Goal: Information Seeking & Learning: Learn about a topic

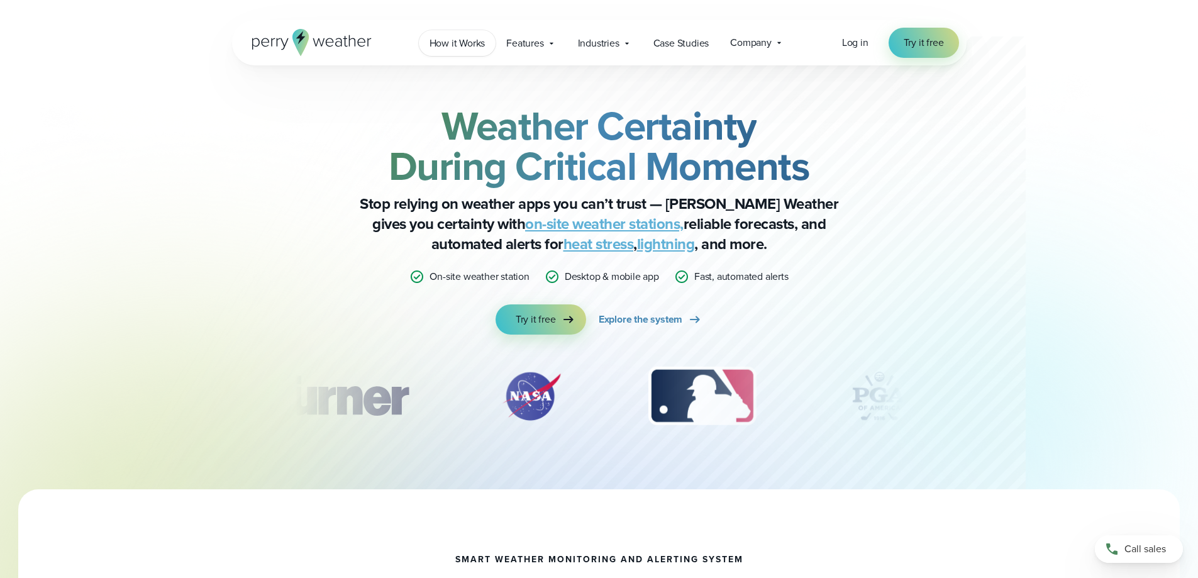
click at [469, 36] on span "How it Works" at bounding box center [458, 43] width 56 height 15
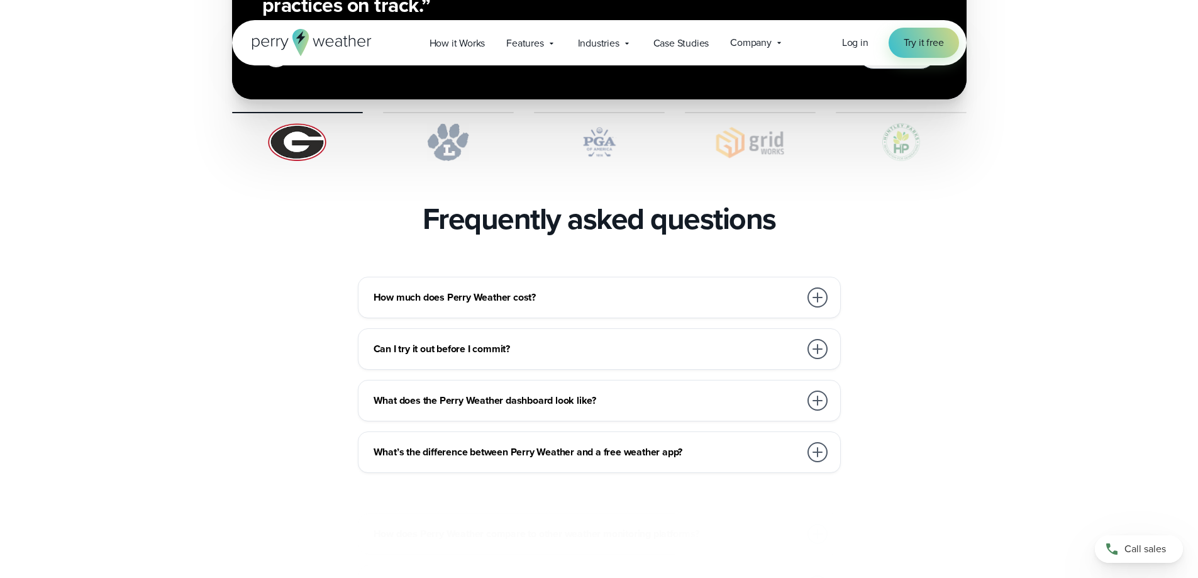
scroll to position [2642, 0]
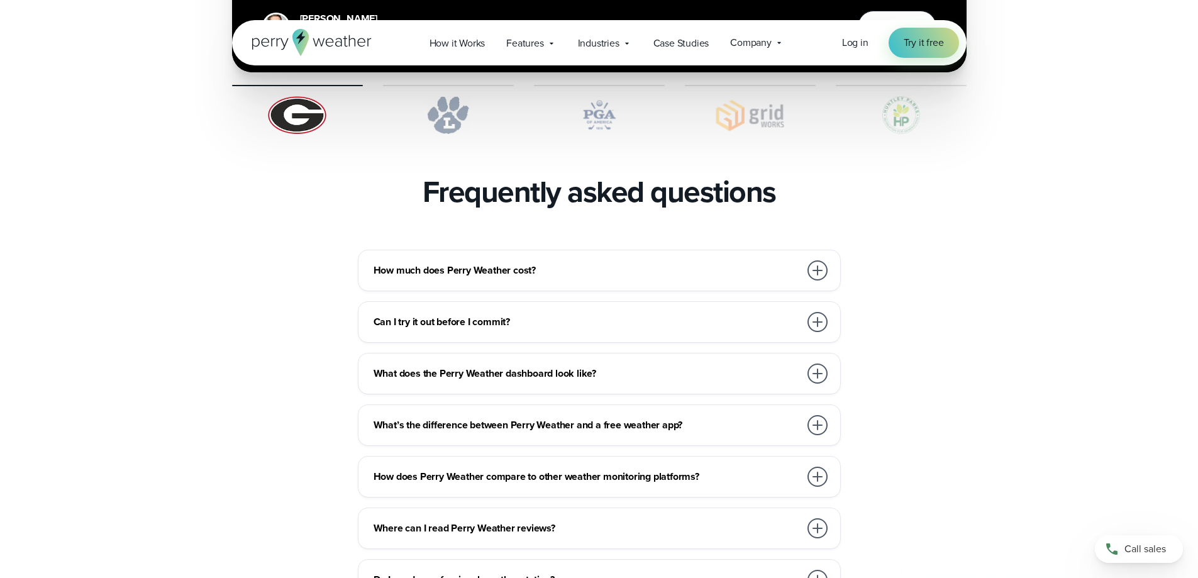
click at [607, 263] on h3 "How much does Perry Weather cost?" at bounding box center [587, 270] width 426 height 15
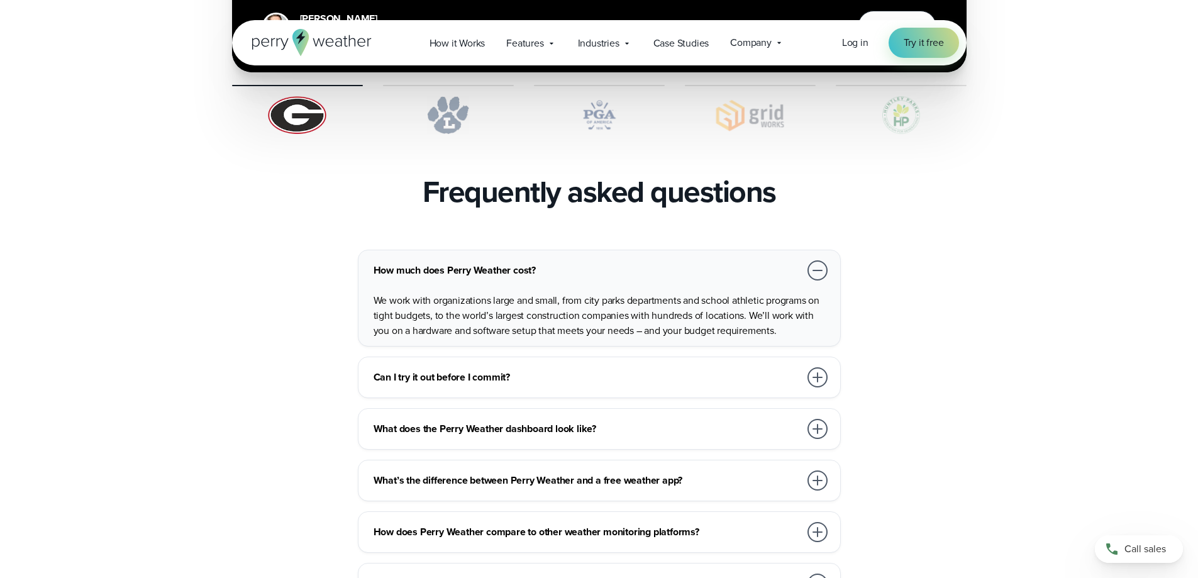
drag, startPoint x: 571, startPoint y: 341, endPoint x: 562, endPoint y: 342, distance: 9.5
click at [564, 370] on h3 "Can I try it out before I commit?" at bounding box center [587, 377] width 426 height 15
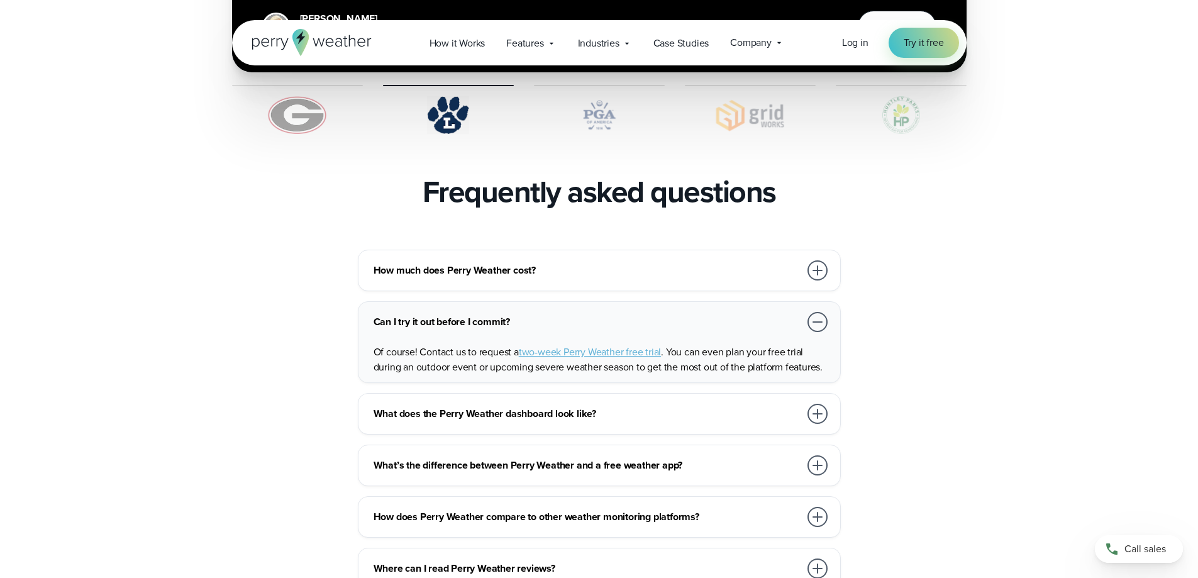
click at [630, 406] on h3 "What does the Perry Weather dashboard look like?" at bounding box center [587, 413] width 426 height 15
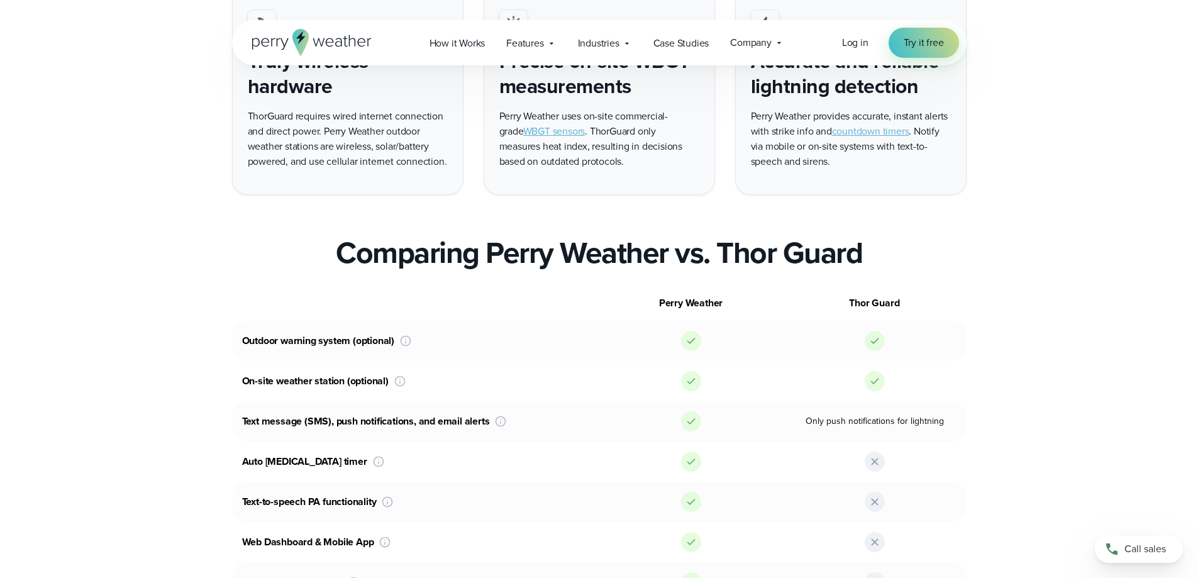
scroll to position [818, 0]
